Goal: Task Accomplishment & Management: Manage account settings

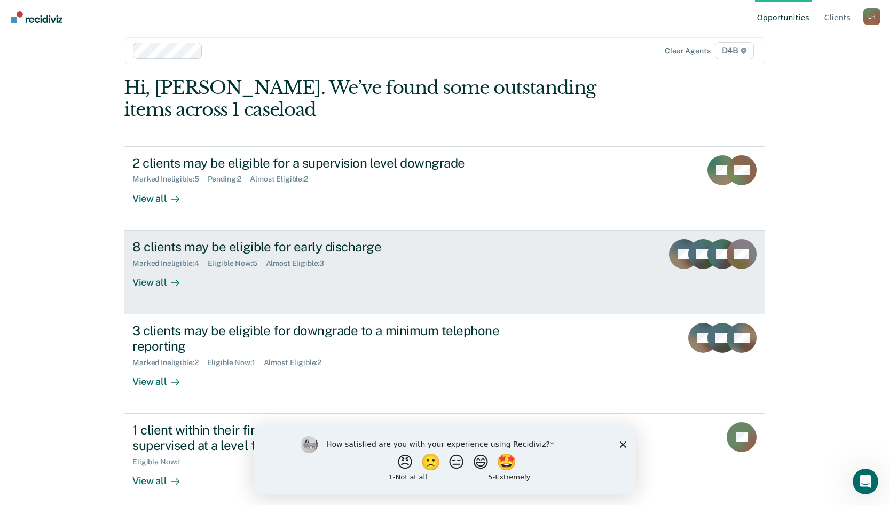
scroll to position [22, 0]
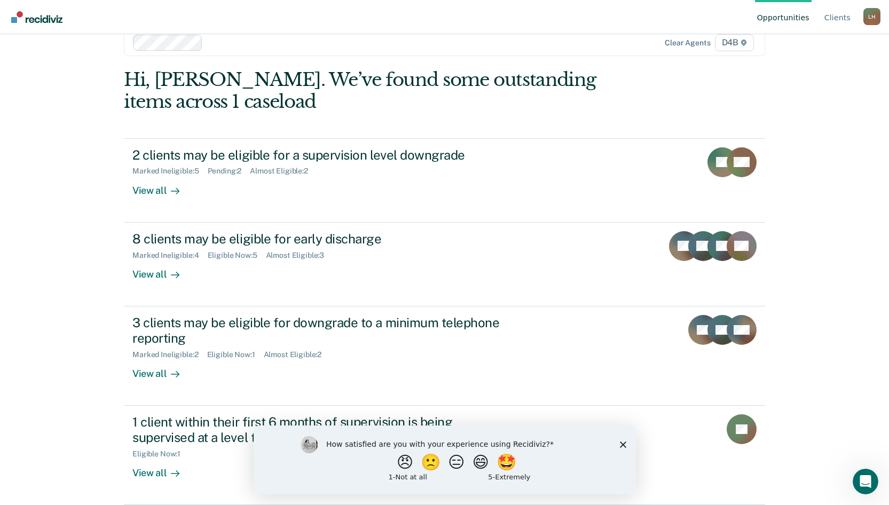
click at [624, 445] on icon "Close survey" at bounding box center [622, 444] width 6 height 6
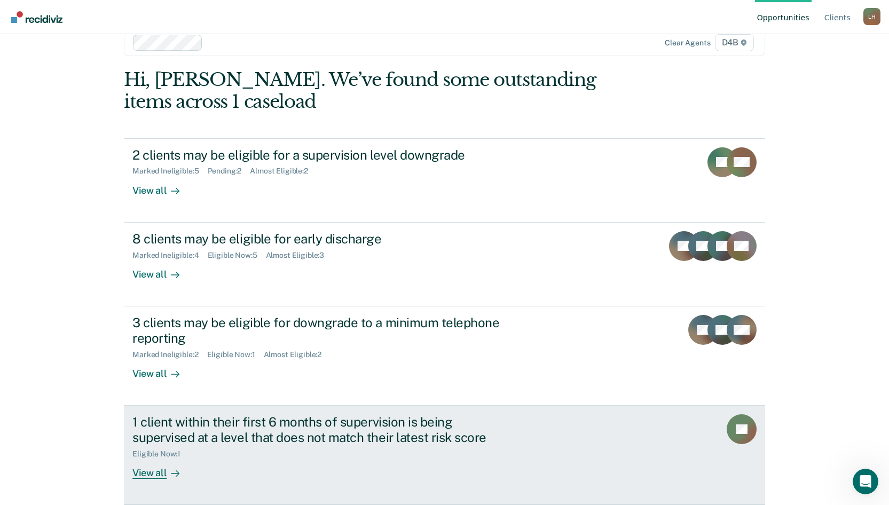
click at [153, 477] on div "View all" at bounding box center [162, 468] width 60 height 21
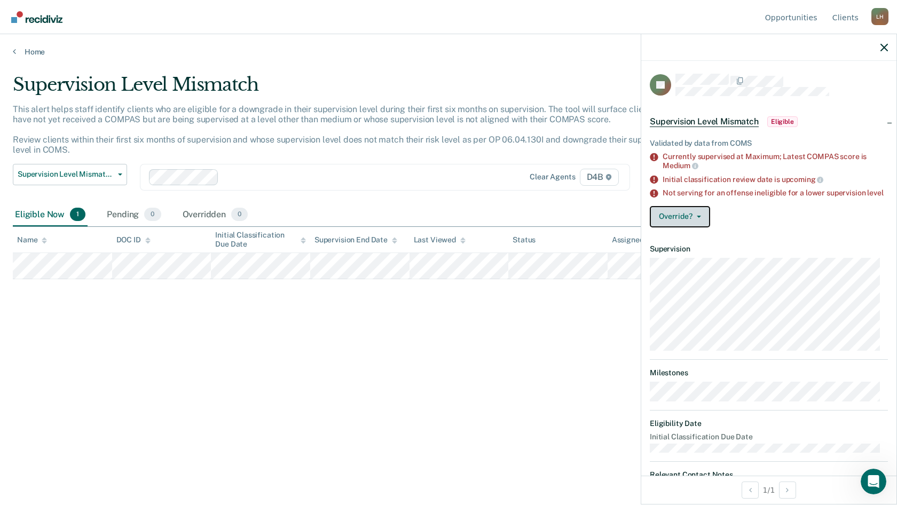
click at [687, 227] on button "Override?" at bounding box center [680, 216] width 60 height 21
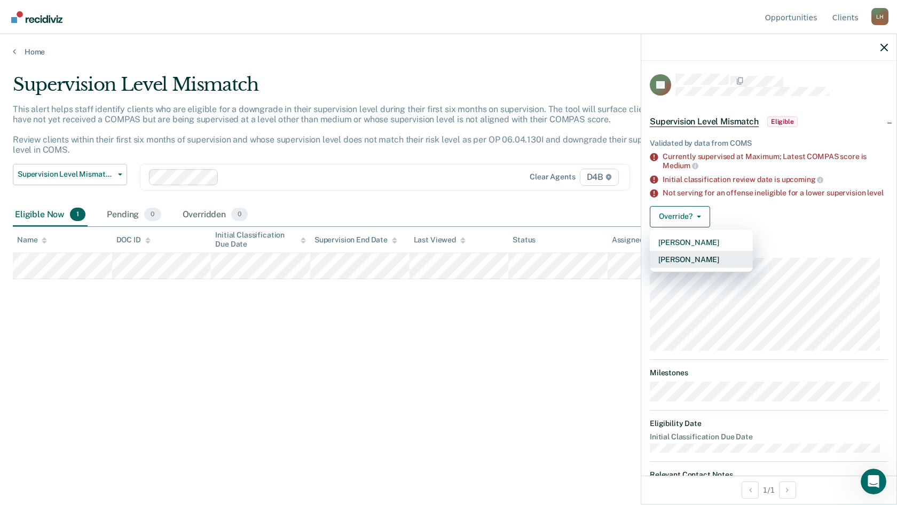
click at [684, 265] on button "[PERSON_NAME]" at bounding box center [701, 259] width 103 height 17
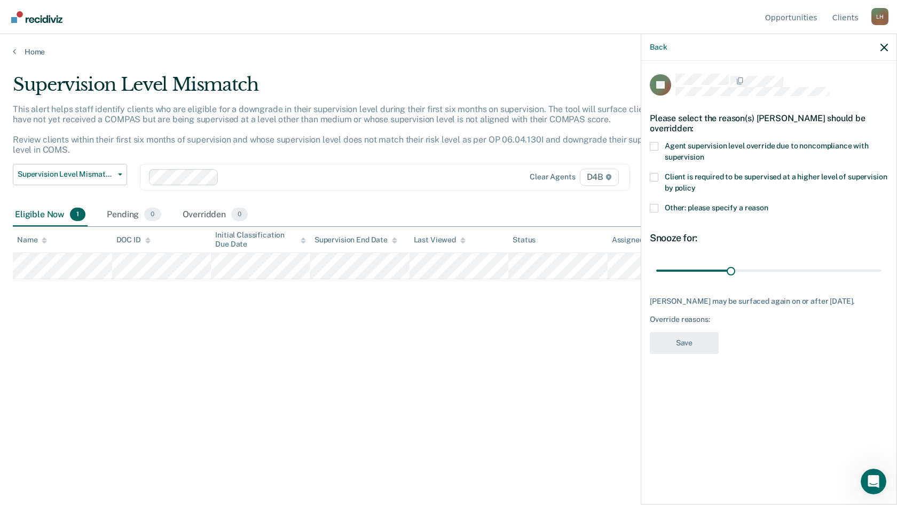
click at [653, 143] on span at bounding box center [654, 146] width 9 height 9
click at [703, 153] on input "Agent supervision level override due to noncompliance with supervision" at bounding box center [703, 153] width 0 height 0
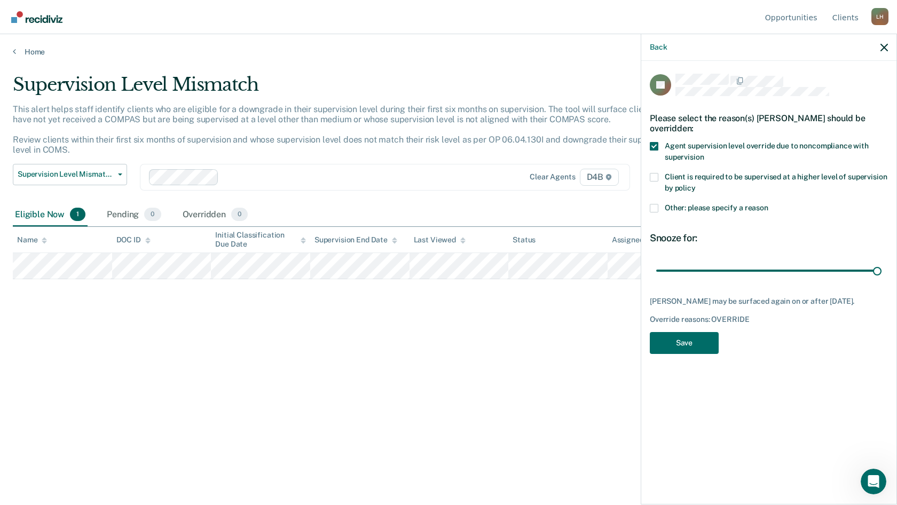
drag, startPoint x: 730, startPoint y: 270, endPoint x: 890, endPoint y: 272, distance: 160.1
type input "90"
click at [881, 272] on input "range" at bounding box center [768, 270] width 225 height 19
click at [694, 340] on button "Save" at bounding box center [684, 343] width 69 height 22
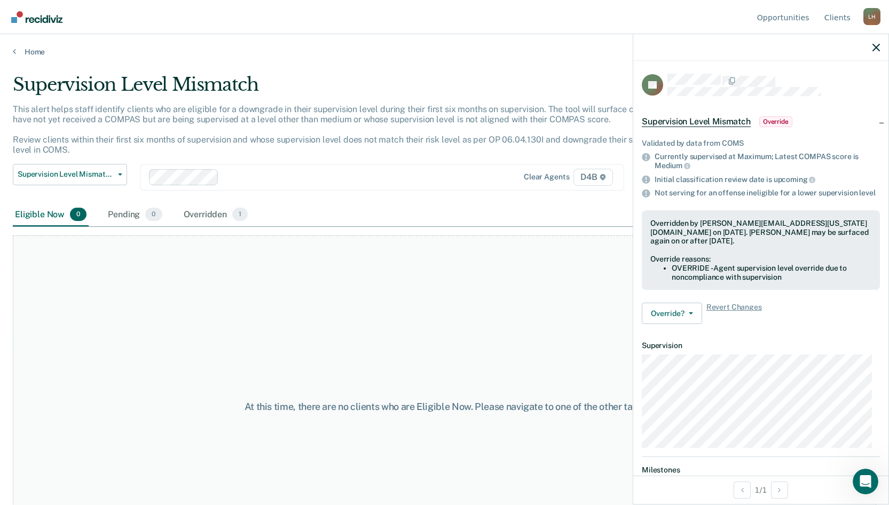
click at [22, 45] on div "Home" at bounding box center [444, 45] width 889 height 22
click at [22, 47] on link "Home" at bounding box center [444, 52] width 863 height 10
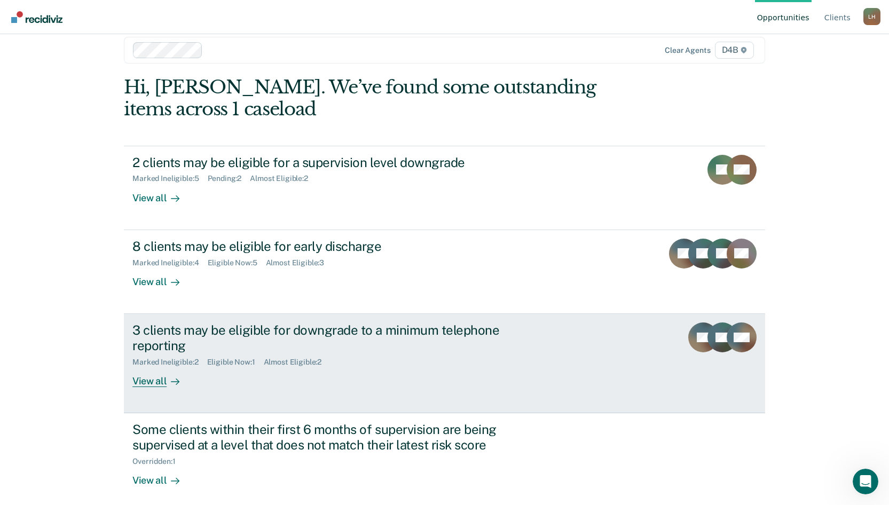
scroll to position [22, 0]
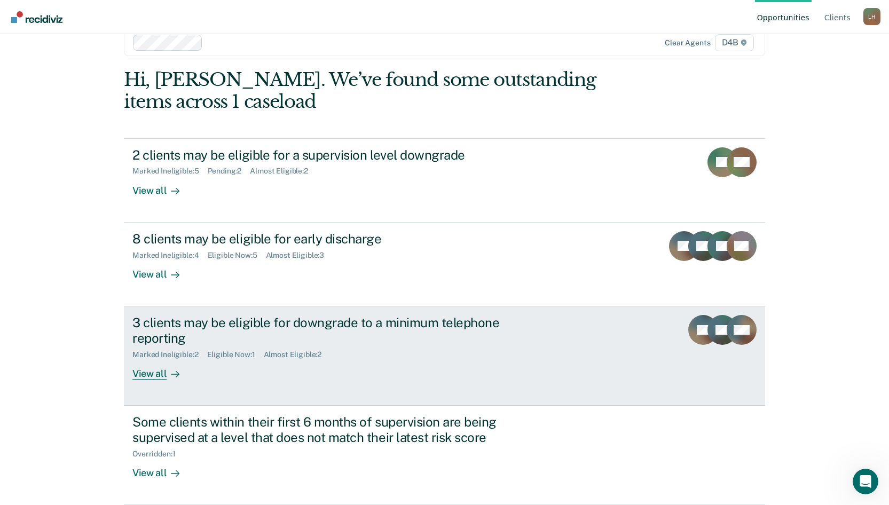
click at [148, 376] on div "View all" at bounding box center [162, 369] width 60 height 21
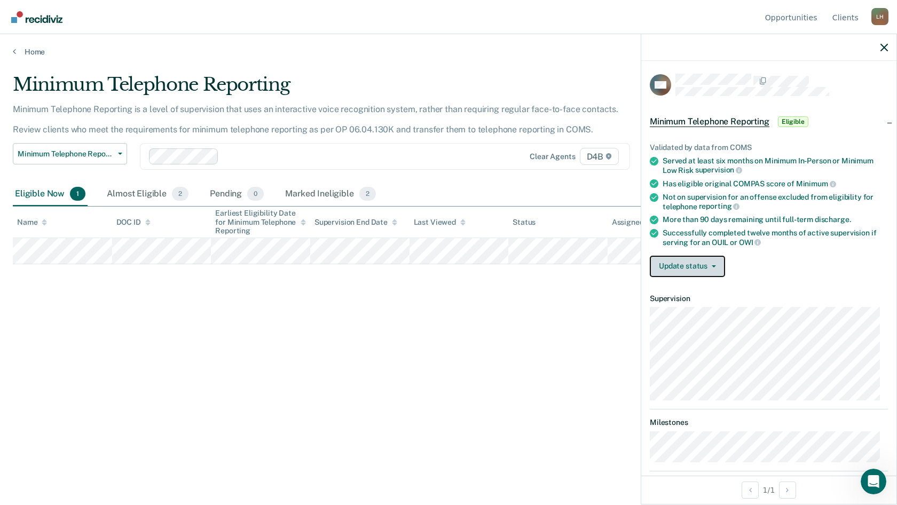
click at [692, 265] on button "Update status" at bounding box center [687, 266] width 75 height 21
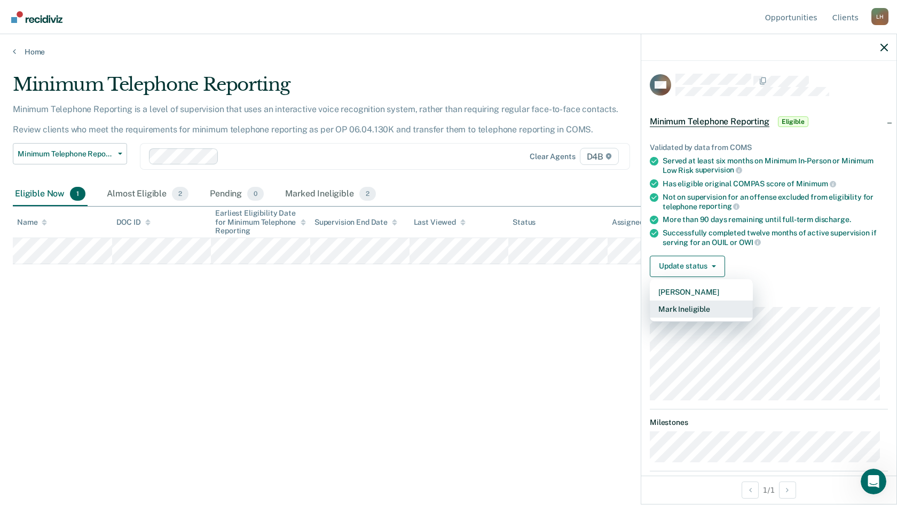
click at [693, 308] on button "Mark Ineligible" at bounding box center [701, 308] width 103 height 17
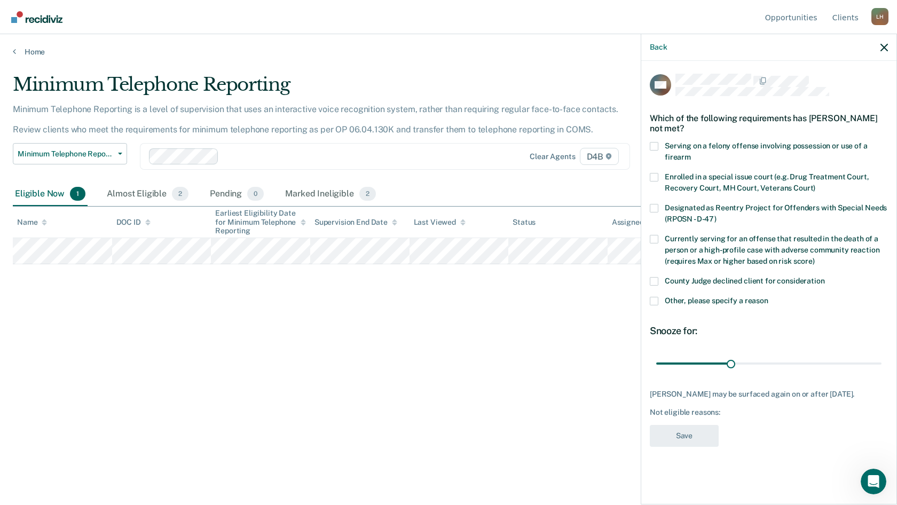
click at [652, 305] on label "Other, please specify a reason" at bounding box center [769, 302] width 238 height 11
click at [768, 297] on input "Other, please specify a reason" at bounding box center [768, 297] width 0 height 0
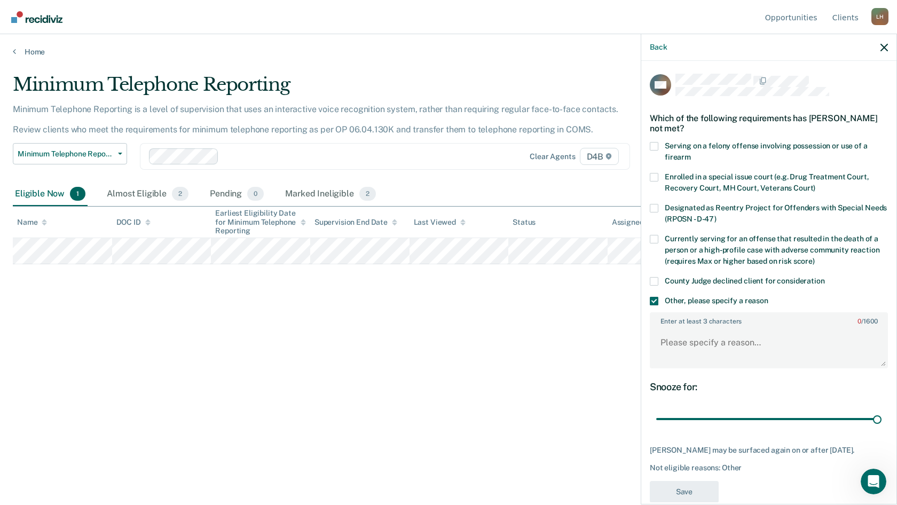
drag, startPoint x: 727, startPoint y: 419, endPoint x: 884, endPoint y: 419, distance: 156.4
type input "90"
click at [881, 419] on input "range" at bounding box center [768, 419] width 225 height 19
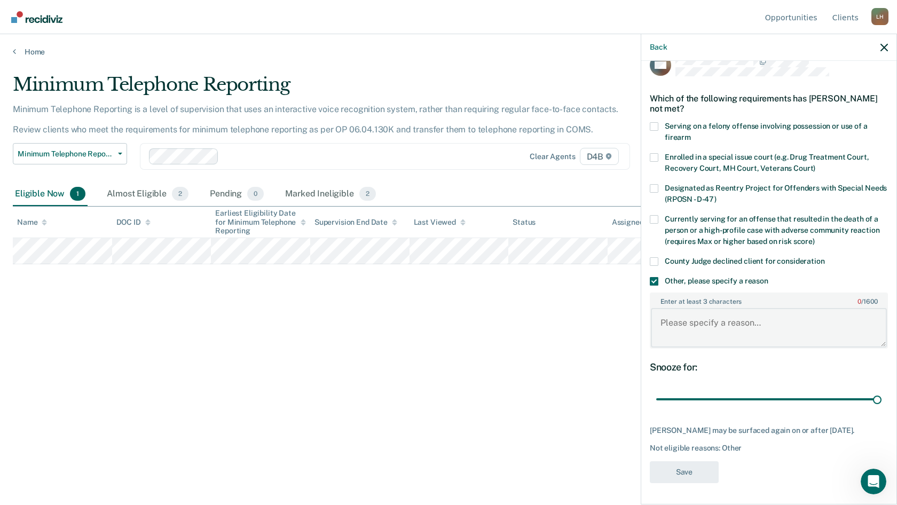
click at [694, 314] on textarea "Enter at least 3 characters 0 / 1600" at bounding box center [769, 327] width 236 height 39
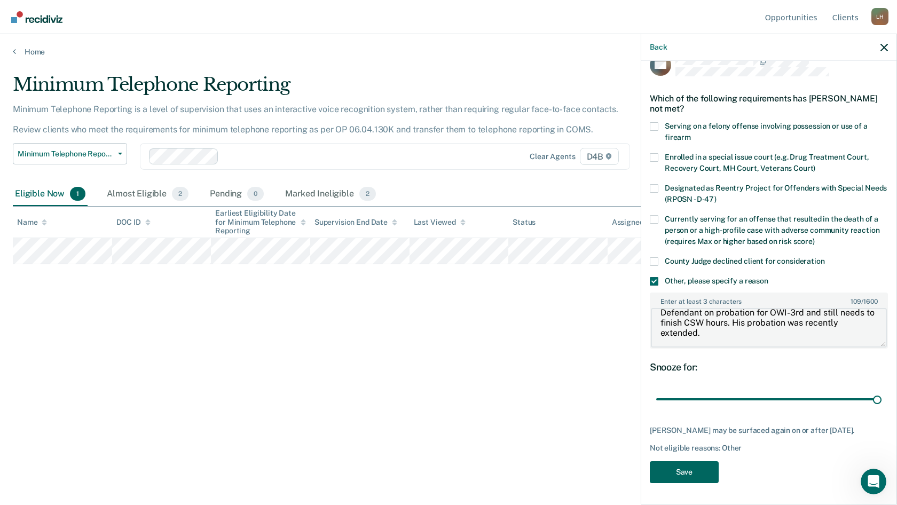
type textarea "Defendant on probation for OWI-3rd and still needs to finish CSW hours. His pro…"
click at [693, 468] on button "Save" at bounding box center [684, 472] width 69 height 22
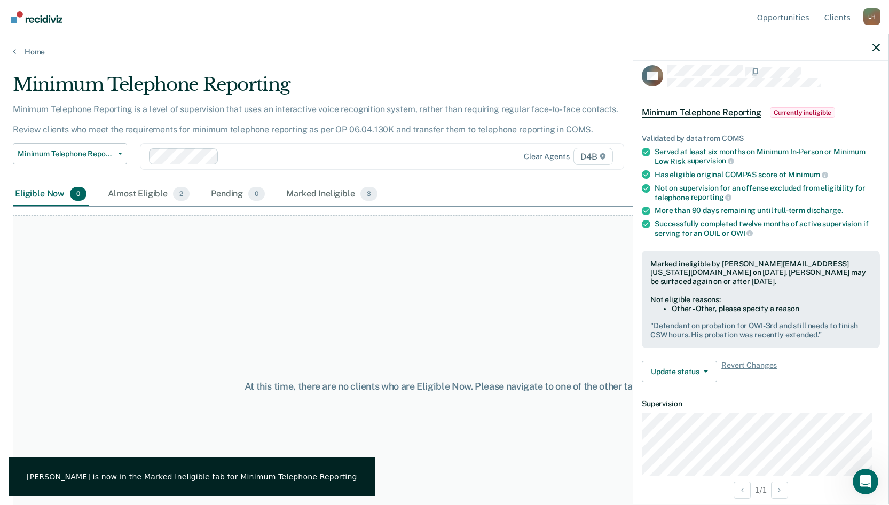
scroll to position [0, 0]
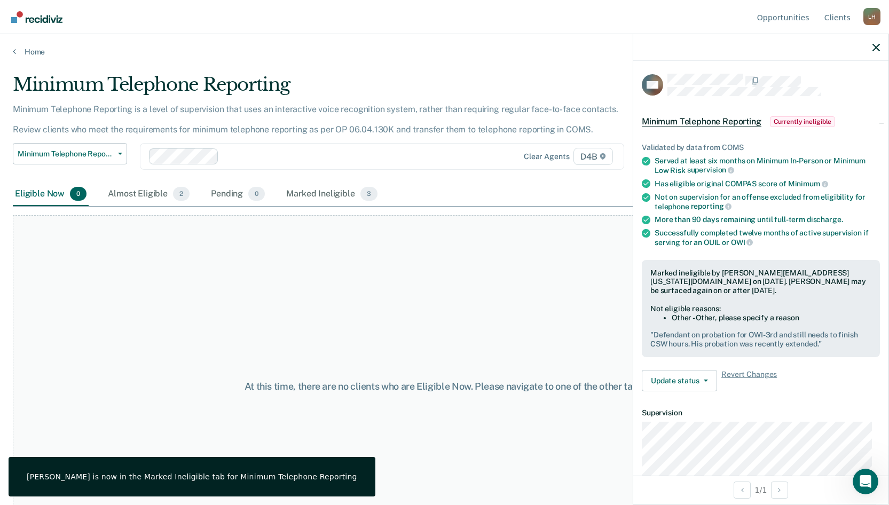
click at [880, 49] on div at bounding box center [760, 47] width 255 height 27
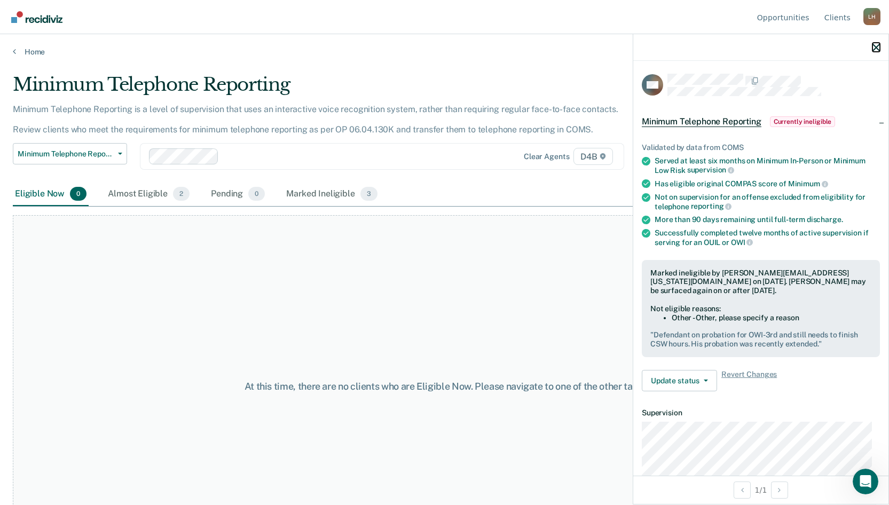
click at [876, 45] on icon "button" at bounding box center [875, 47] width 7 height 7
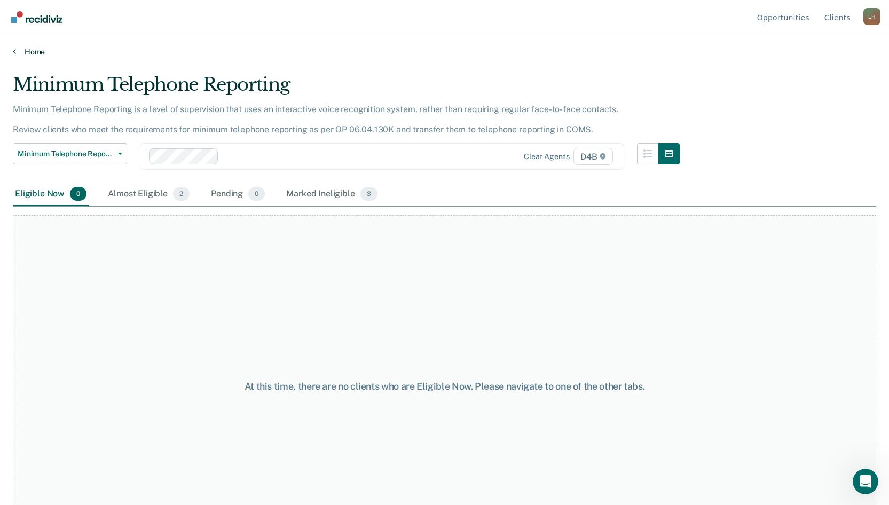
click at [18, 51] on link "Home" at bounding box center [444, 52] width 863 height 10
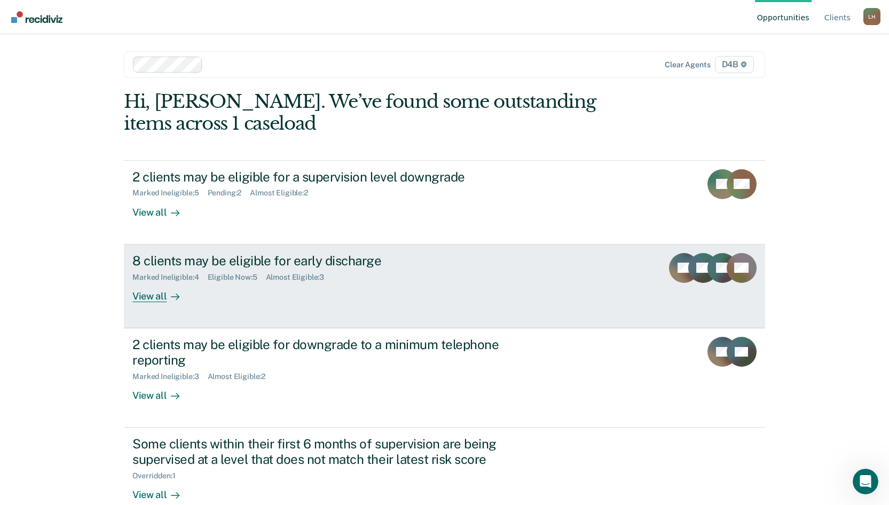
click at [153, 295] on div "View all" at bounding box center [162, 291] width 60 height 21
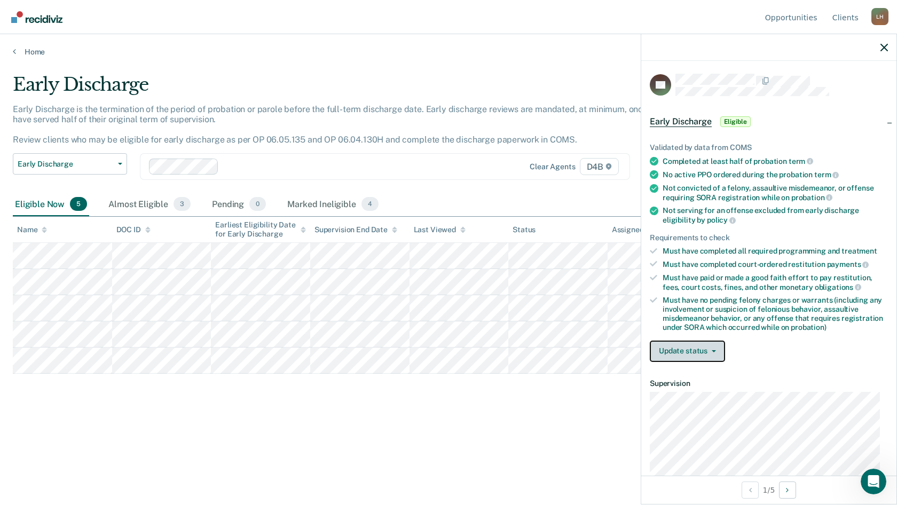
click at [680, 349] on button "Update status" at bounding box center [687, 350] width 75 height 21
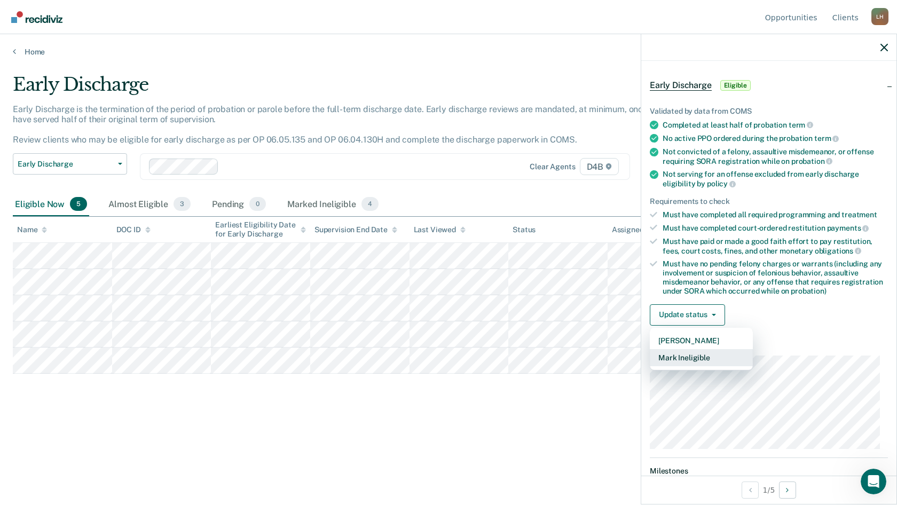
scroll to position [53, 0]
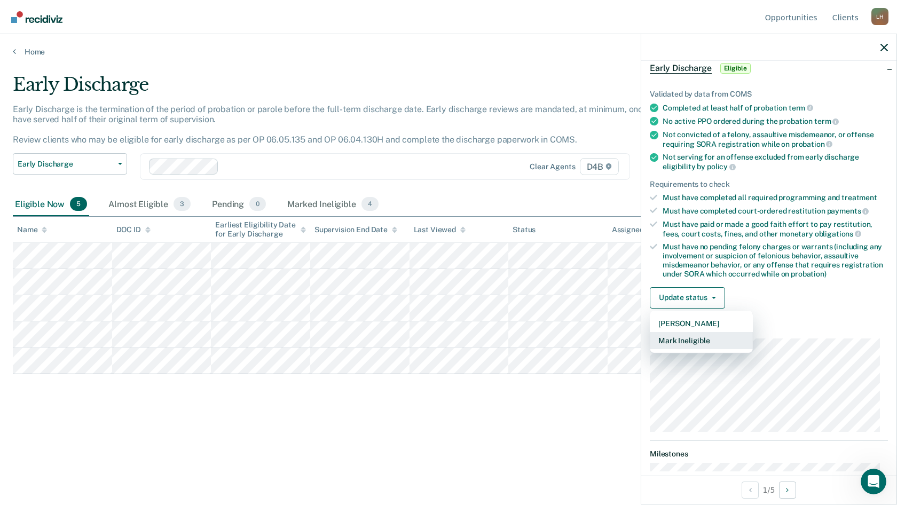
click at [686, 340] on button "Mark Ineligible" at bounding box center [701, 340] width 103 height 17
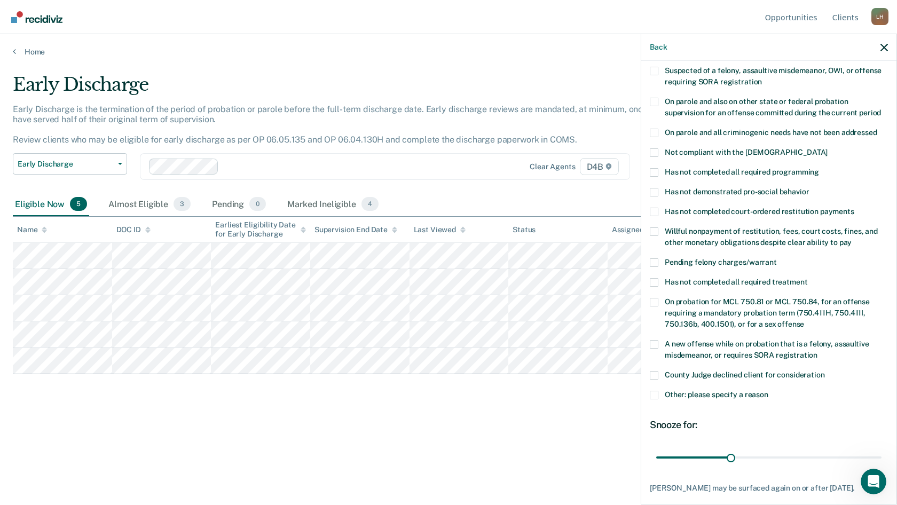
scroll to position [107, 0]
click at [653, 297] on span at bounding box center [654, 301] width 9 height 9
click at [804, 320] on input "On probation for MCL 750.81 or MCL 750.84, for an offense requiring a mandatory…" at bounding box center [804, 320] width 0 height 0
drag, startPoint x: 728, startPoint y: 443, endPoint x: 902, endPoint y: 448, distance: 174.0
type input "90"
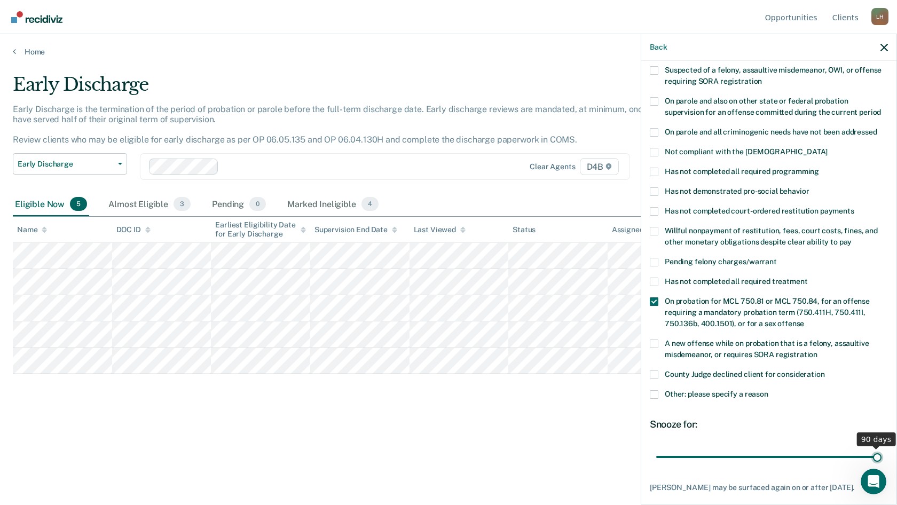
click at [881, 448] on input "range" at bounding box center [768, 456] width 225 height 19
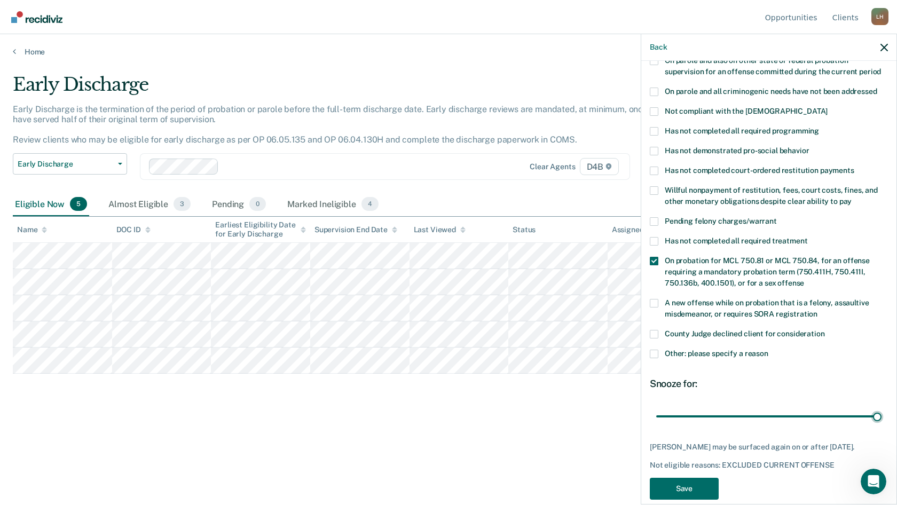
scroll to position [161, 0]
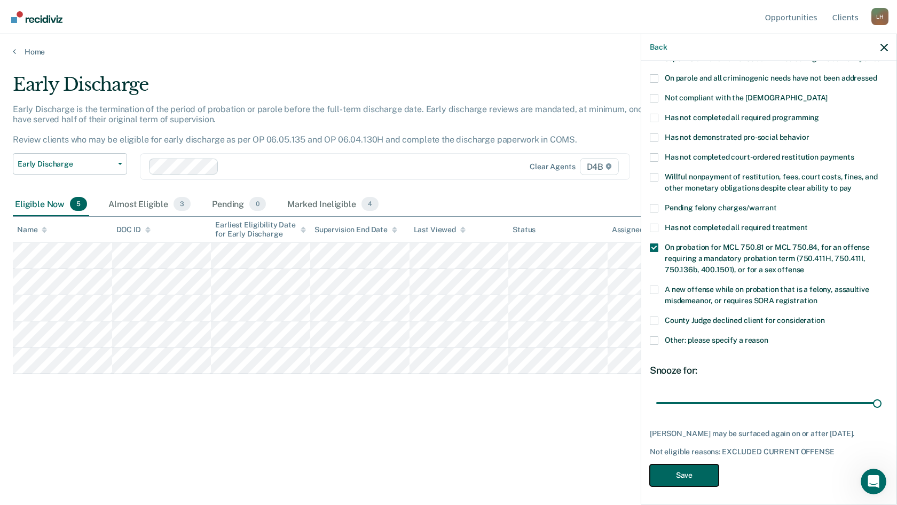
click at [685, 472] on button "Save" at bounding box center [684, 475] width 69 height 22
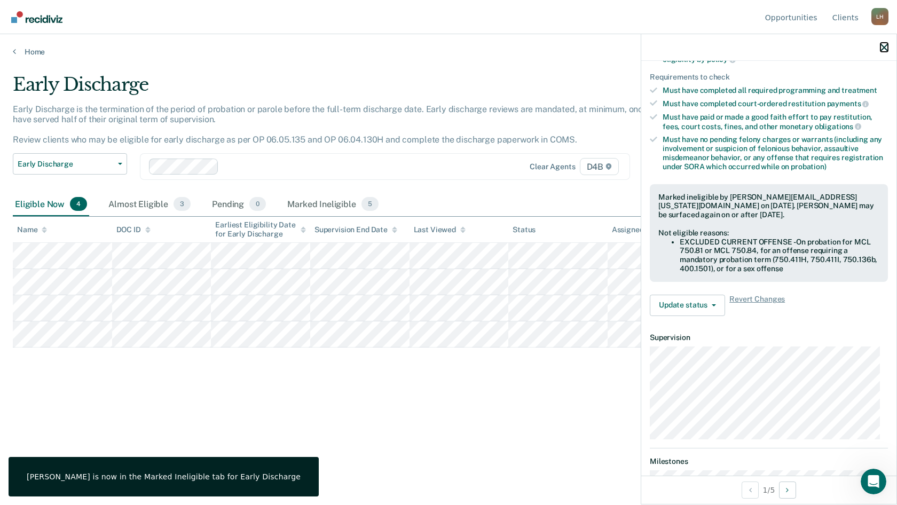
click at [886, 49] on icon "button" at bounding box center [883, 47] width 7 height 7
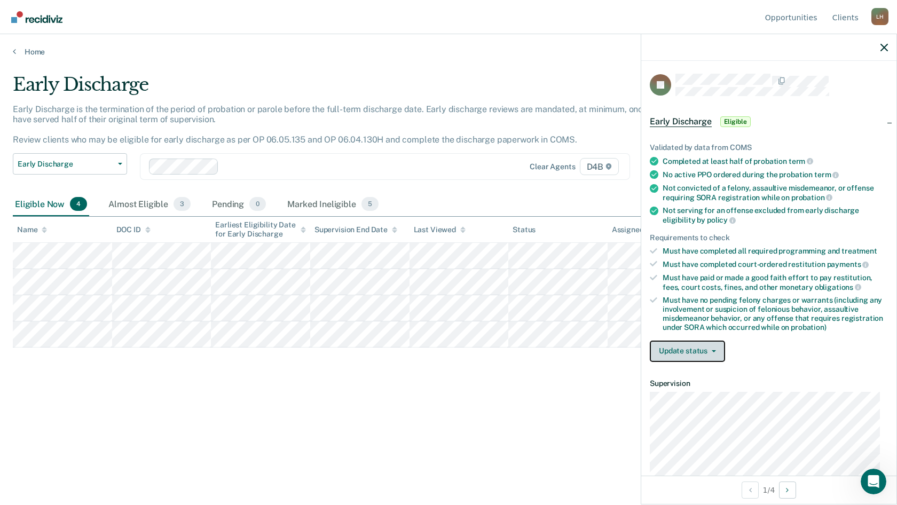
click at [679, 349] on button "Update status" at bounding box center [687, 350] width 75 height 21
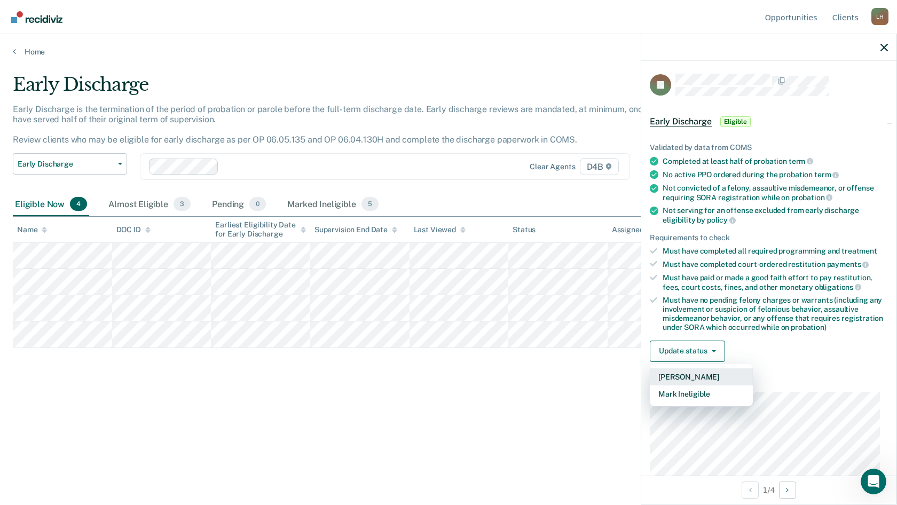
scroll to position [53, 0]
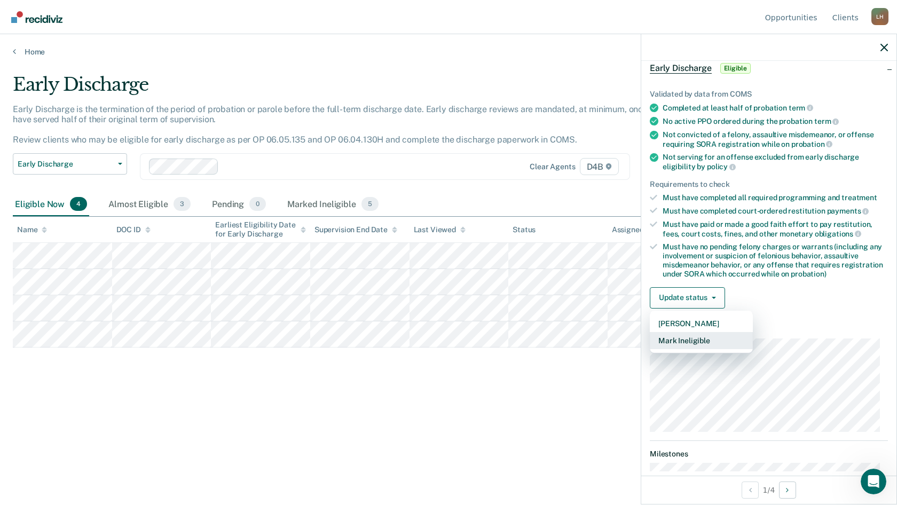
click at [693, 342] on button "Mark Ineligible" at bounding box center [701, 340] width 103 height 17
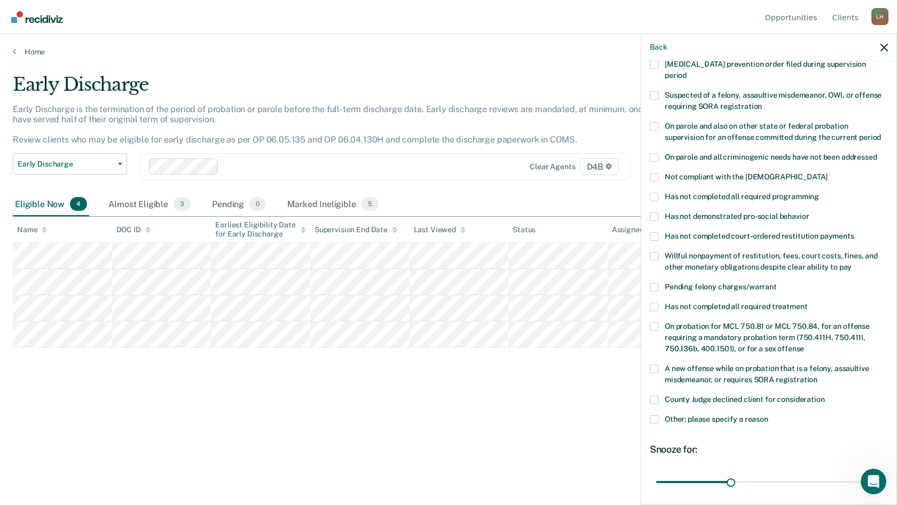
scroll to position [107, 0]
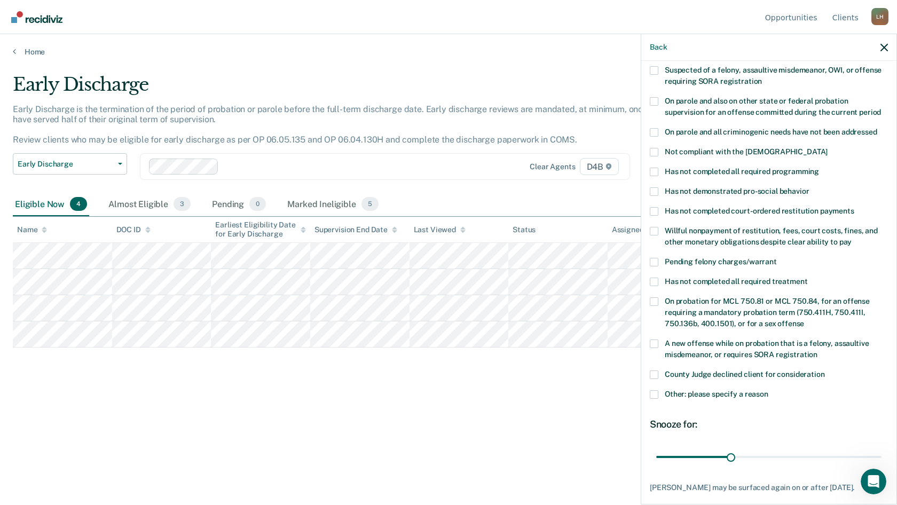
click at [655, 297] on span at bounding box center [654, 301] width 9 height 9
click at [804, 320] on input "On probation for MCL 750.81 or MCL 750.84, for an offense requiring a mandatory…" at bounding box center [804, 320] width 0 height 0
drag, startPoint x: 730, startPoint y: 446, endPoint x: 893, endPoint y: 443, distance: 163.9
type input "90"
click at [881, 449] on input "range" at bounding box center [768, 456] width 225 height 19
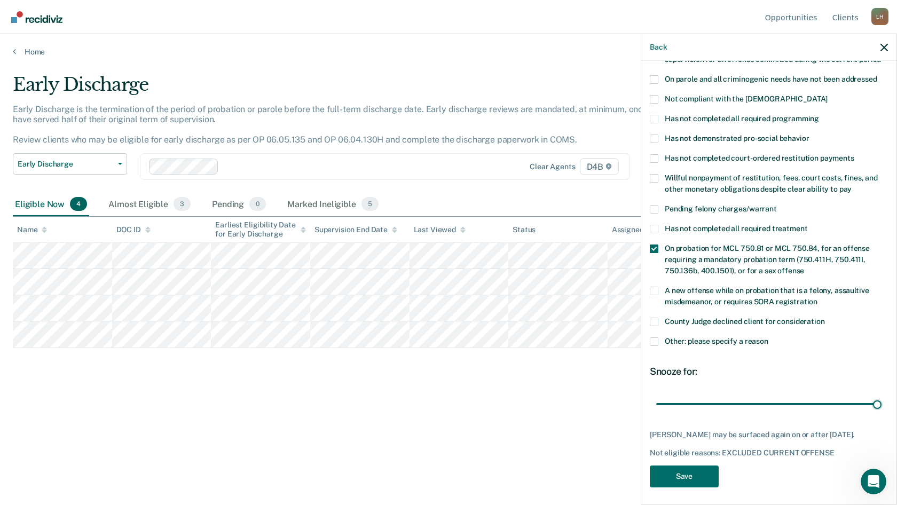
scroll to position [161, 0]
click at [700, 470] on button "Save" at bounding box center [684, 475] width 69 height 22
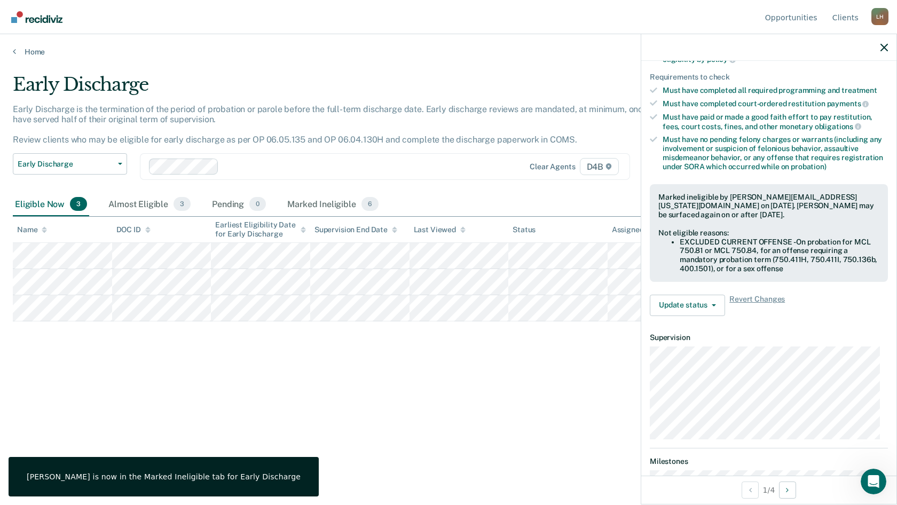
scroll to position [131, 0]
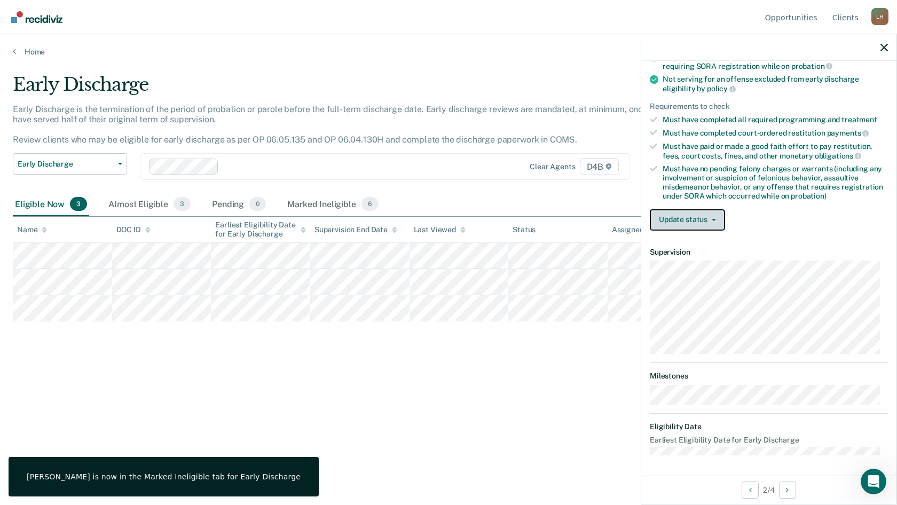
click at [679, 220] on button "Update status" at bounding box center [687, 219] width 75 height 21
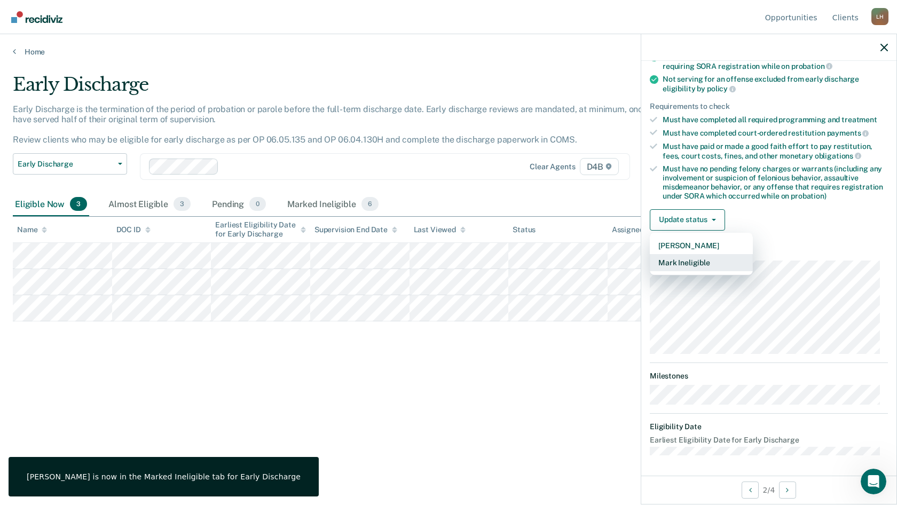
click at [691, 260] on button "Mark Ineligible" at bounding box center [701, 262] width 103 height 17
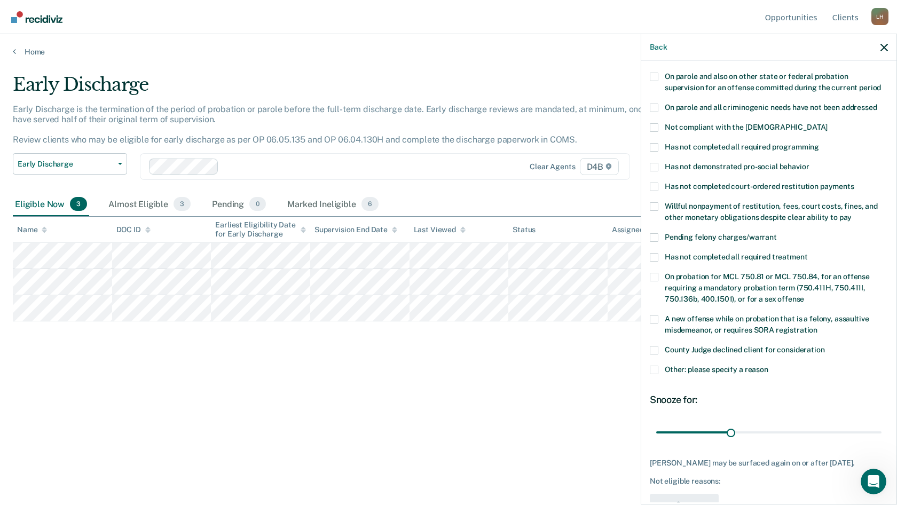
click at [653, 183] on span at bounding box center [654, 187] width 9 height 9
click at [854, 183] on input "Has not completed court-ordered restitution payments" at bounding box center [854, 183] width 0 height 0
drag, startPoint x: 729, startPoint y: 421, endPoint x: 854, endPoint y: 419, distance: 125.4
type input "90"
click at [877, 426] on input "range" at bounding box center [768, 432] width 225 height 19
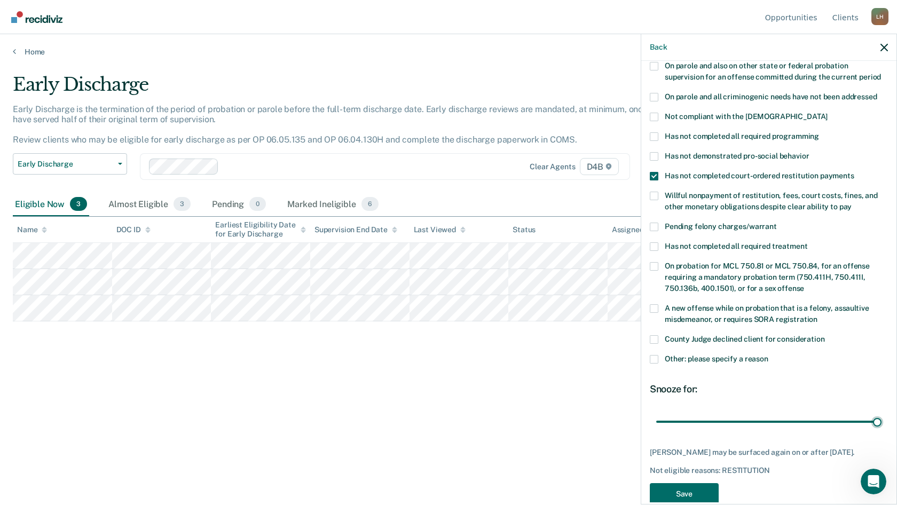
scroll to position [152, 0]
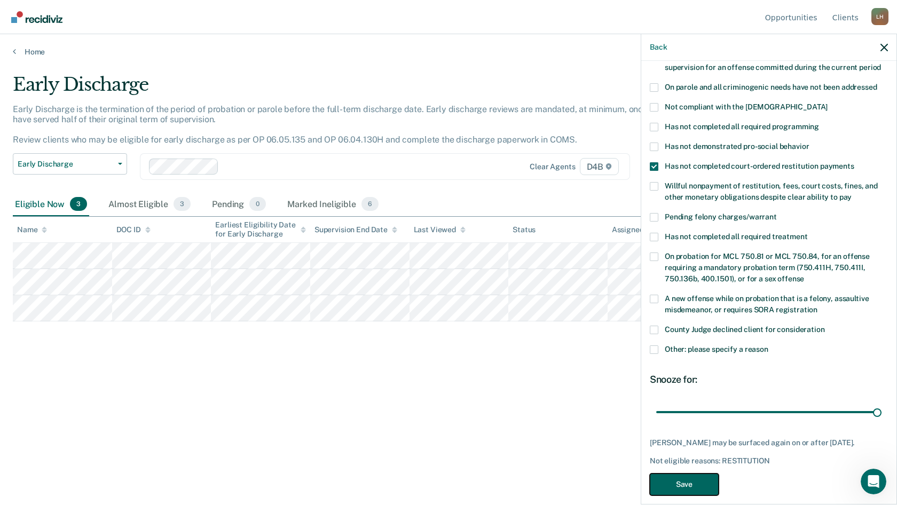
click at [687, 473] on button "Save" at bounding box center [684, 484] width 69 height 22
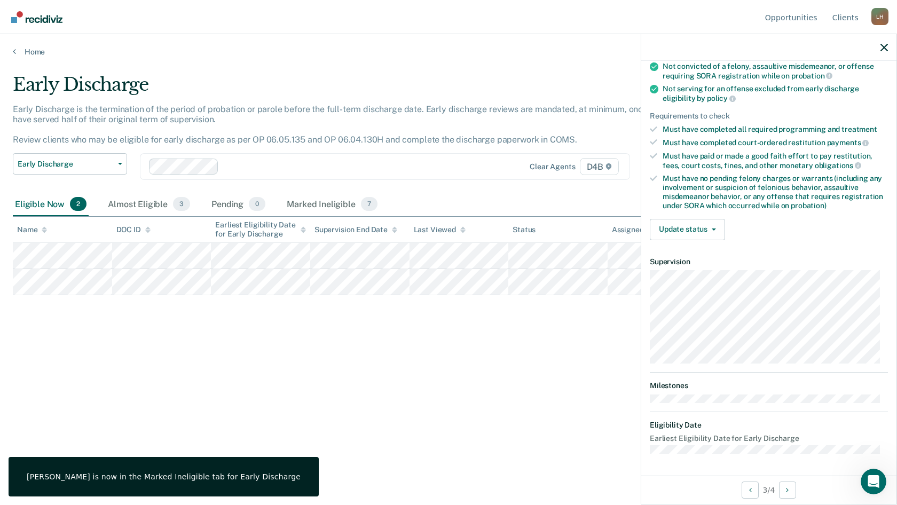
scroll to position [121, 0]
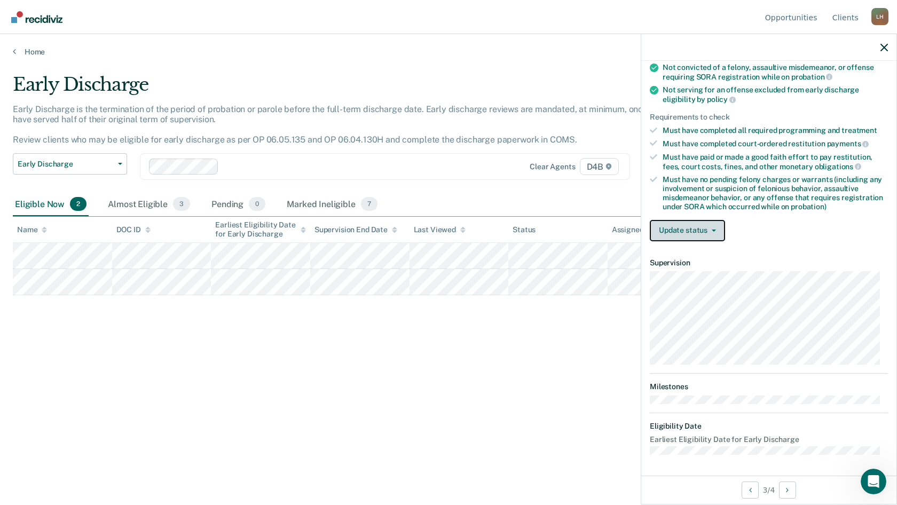
click at [694, 228] on button "Update status" at bounding box center [687, 230] width 75 height 21
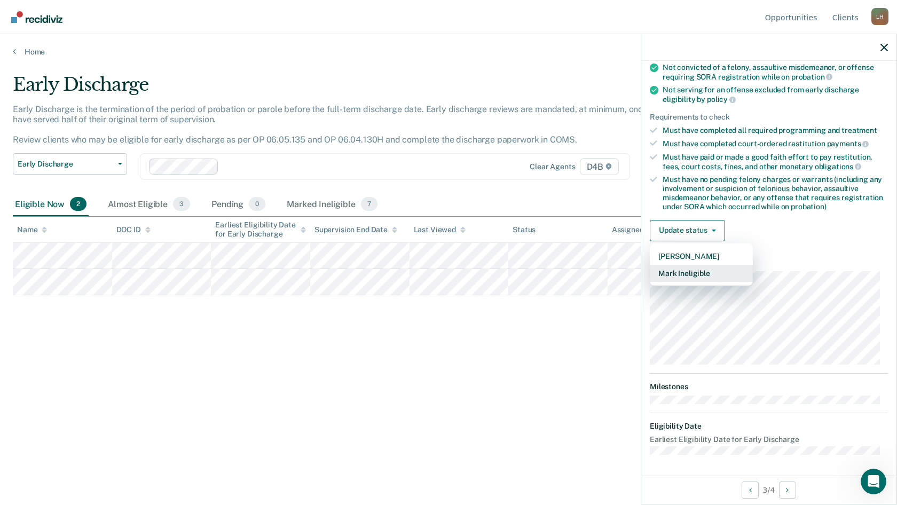
click at [683, 276] on button "Mark Ineligible" at bounding box center [701, 273] width 103 height 17
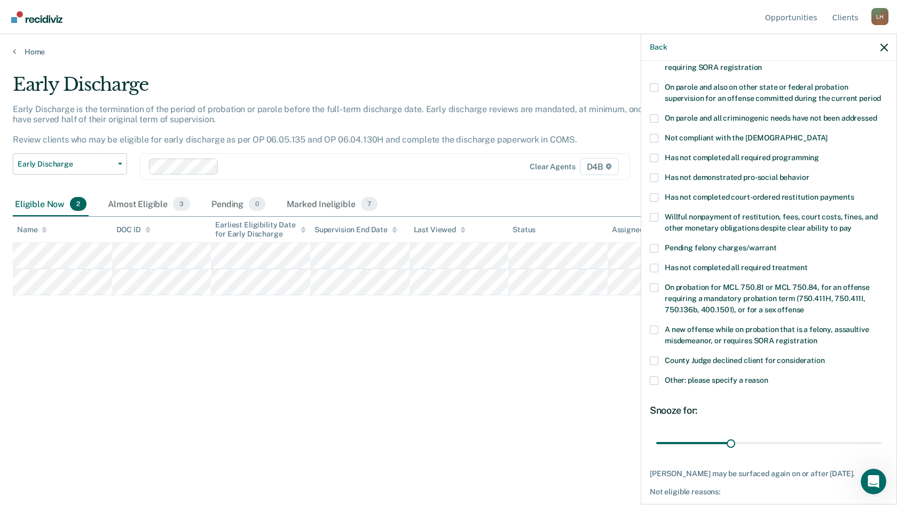
scroll to position [67, 0]
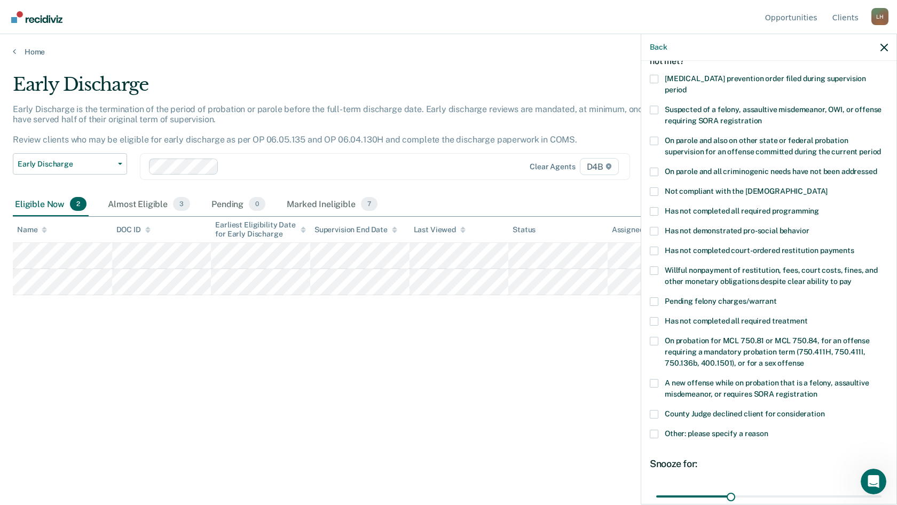
click at [654, 337] on span at bounding box center [654, 341] width 9 height 9
click at [804, 359] on input "On probation for MCL 750.81 or MCL 750.84, for an offense requiring a mandatory…" at bounding box center [804, 359] width 0 height 0
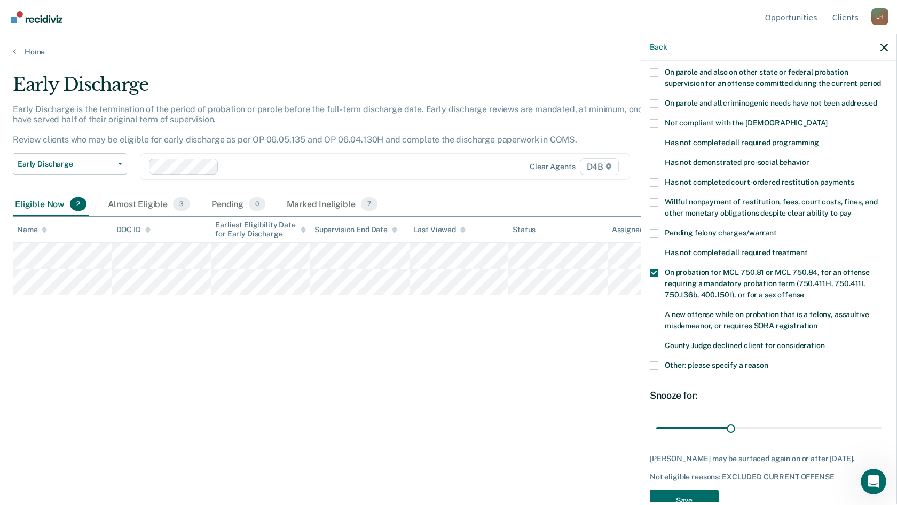
scroll to position [161, 0]
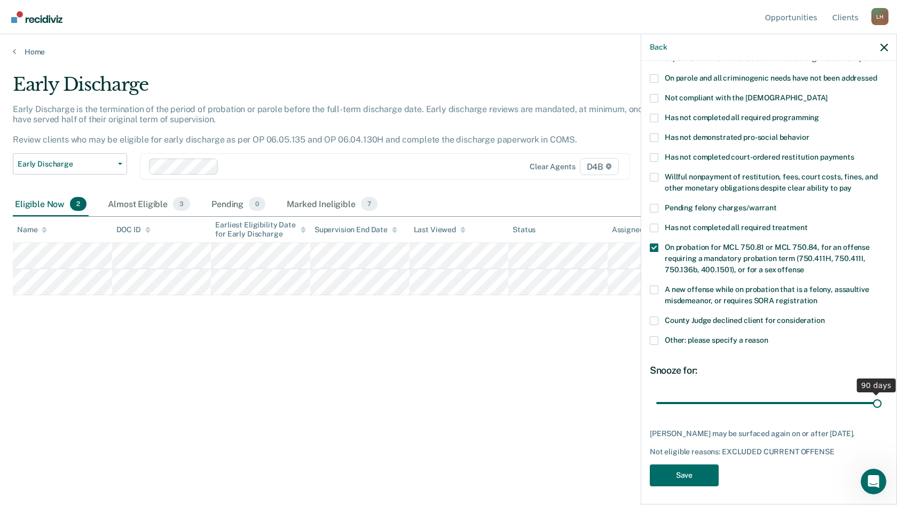
drag, startPoint x: 727, startPoint y: 390, endPoint x: 881, endPoint y: 408, distance: 154.2
type input "90"
click at [881, 408] on input "range" at bounding box center [768, 402] width 225 height 19
click at [686, 472] on button "Save" at bounding box center [684, 475] width 69 height 22
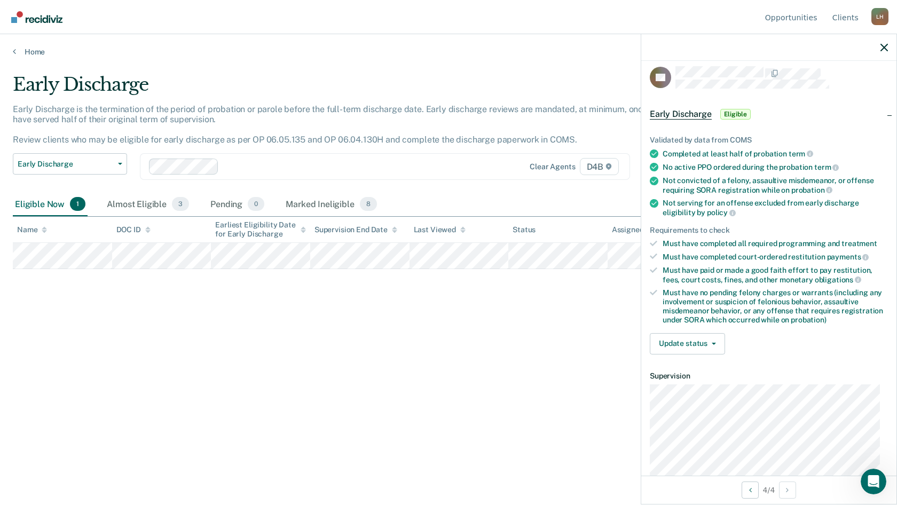
scroll to position [0, 0]
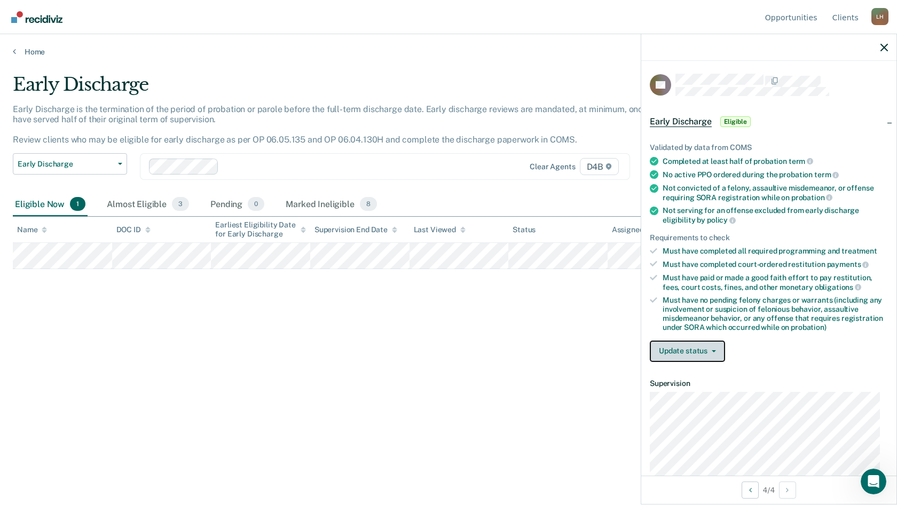
click at [685, 351] on button "Update status" at bounding box center [687, 350] width 75 height 21
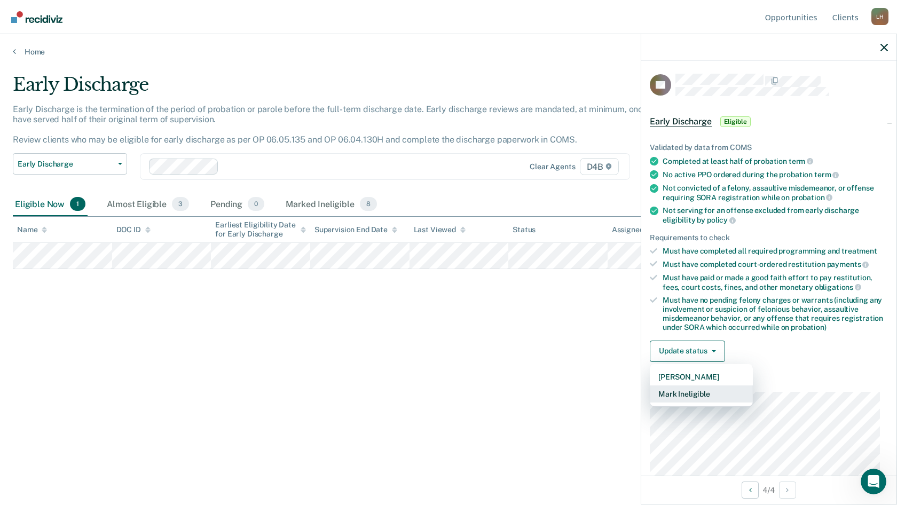
click at [688, 392] on button "Mark Ineligible" at bounding box center [701, 393] width 103 height 17
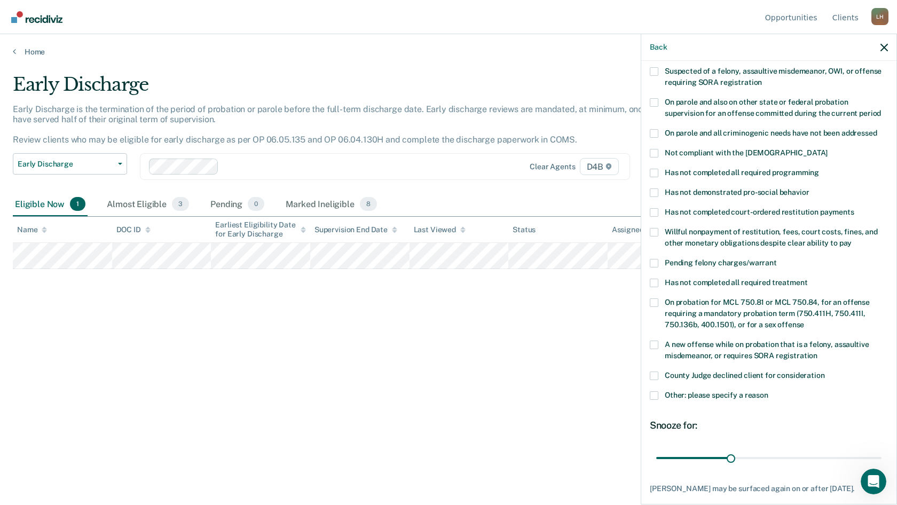
scroll to position [107, 0]
drag, startPoint x: 653, startPoint y: 291, endPoint x: 717, endPoint y: 339, distance: 80.2
click at [654, 297] on span at bounding box center [654, 301] width 9 height 9
click at [804, 320] on input "On probation for MCL 750.81 or MCL 750.84, for an offense requiring a mandatory…" at bounding box center [804, 320] width 0 height 0
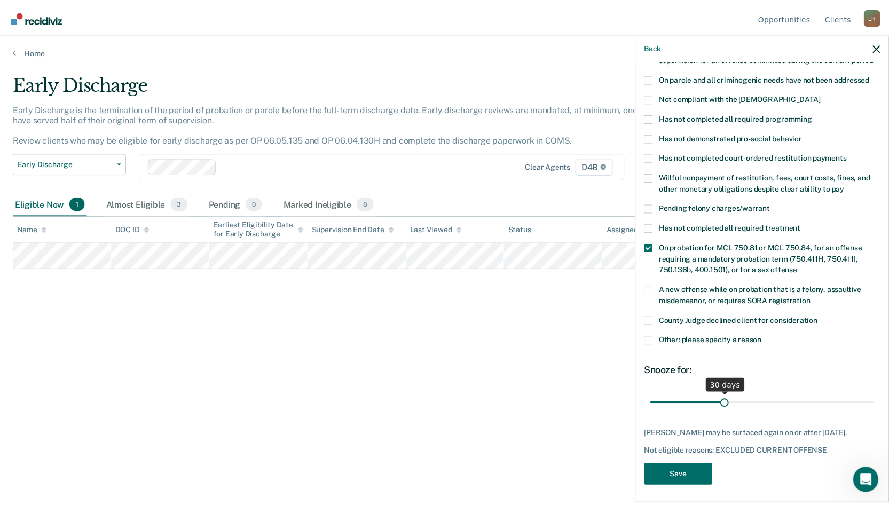
scroll to position [161, 0]
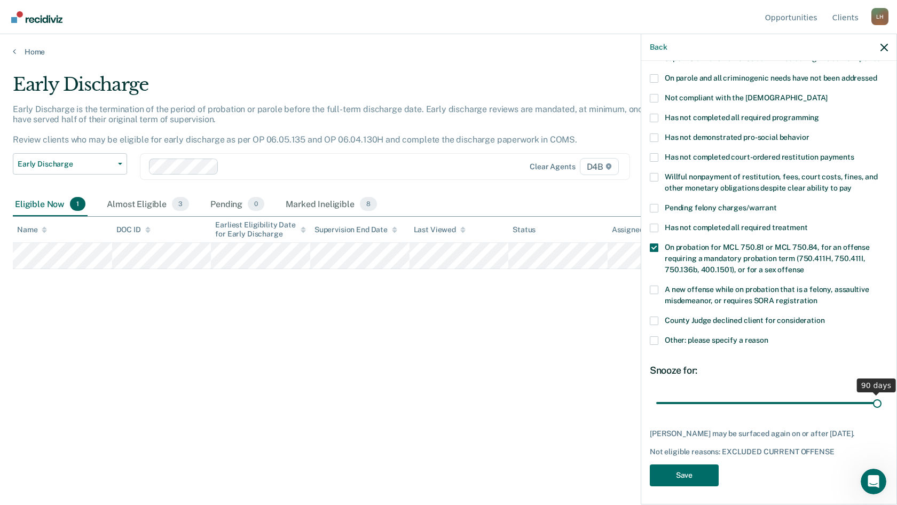
drag, startPoint x: 728, startPoint y: 391, endPoint x: 858, endPoint y: 397, distance: 129.3
type input "90"
click at [881, 400] on input "range" at bounding box center [768, 402] width 225 height 19
click at [684, 466] on button "Save" at bounding box center [684, 475] width 69 height 22
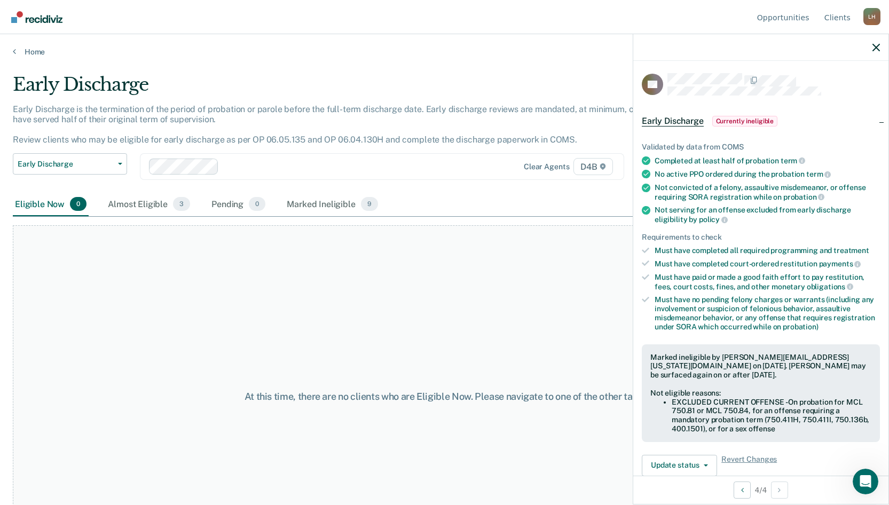
scroll to position [0, 0]
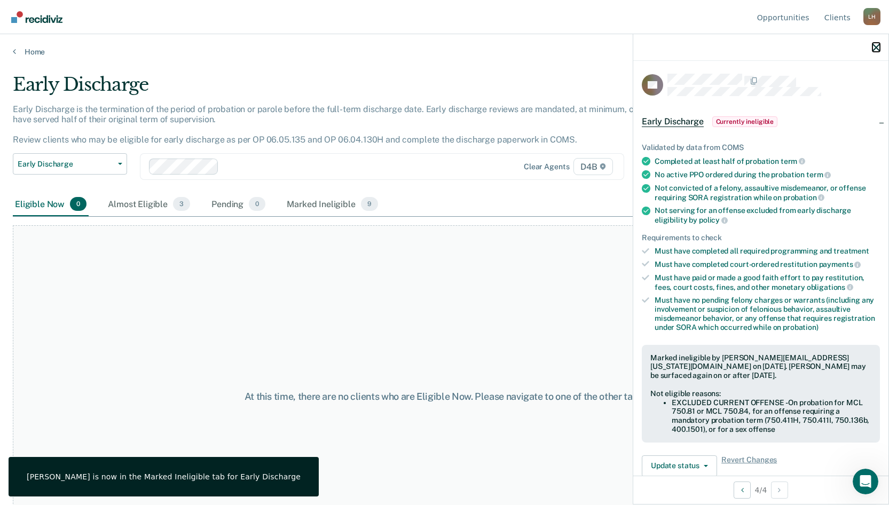
click at [877, 44] on icon "button" at bounding box center [875, 47] width 7 height 7
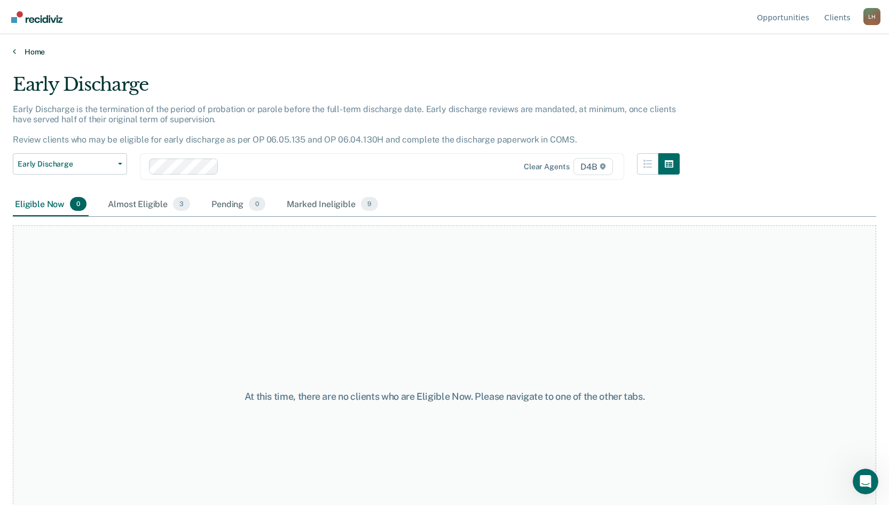
click at [24, 49] on link "Home" at bounding box center [444, 52] width 863 height 10
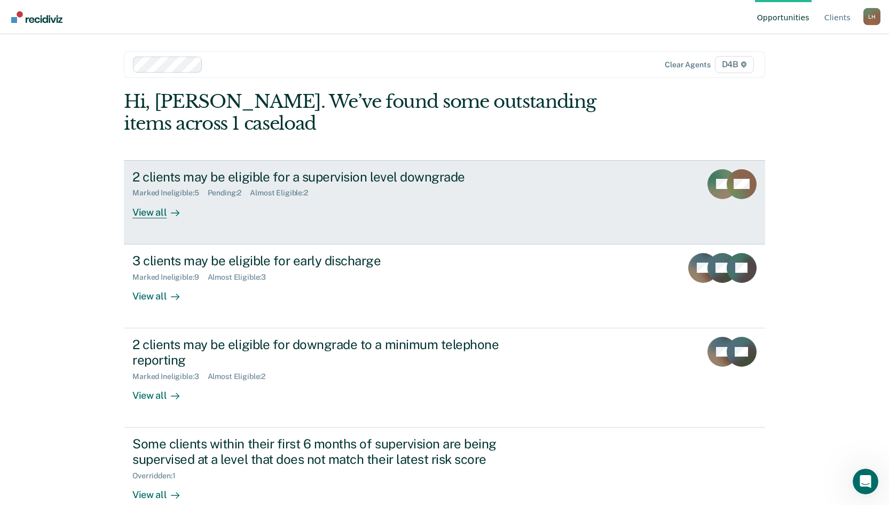
click at [147, 214] on div "View all" at bounding box center [162, 207] width 60 height 21
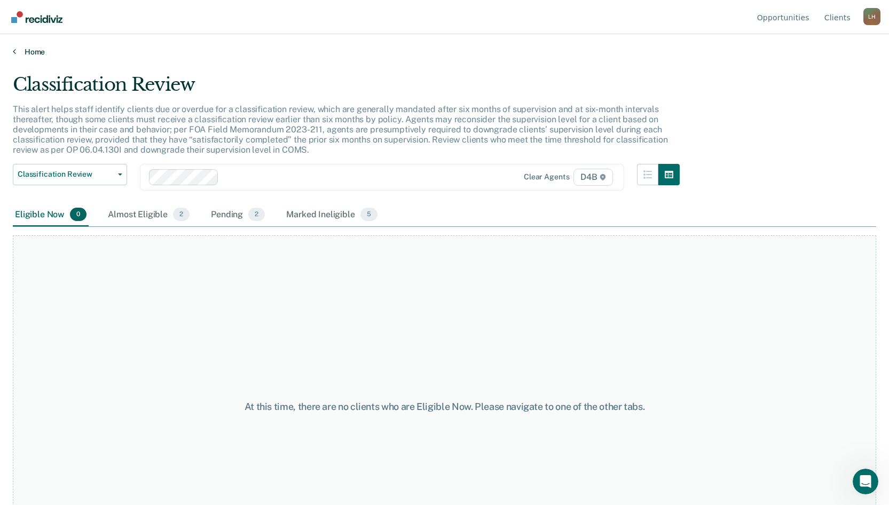
click at [20, 53] on link "Home" at bounding box center [444, 52] width 863 height 10
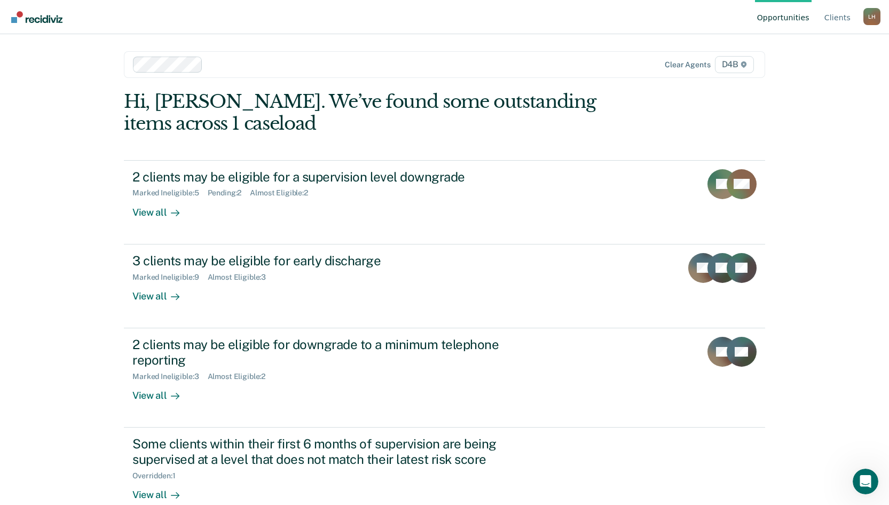
click at [874, 17] on div "L H" at bounding box center [871, 16] width 17 height 17
click at [814, 83] on link "Log Out" at bounding box center [828, 84] width 69 height 9
